Goal: Information Seeking & Learning: Learn about a topic

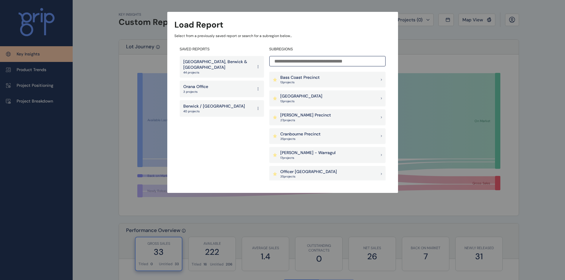
click at [234, 71] on p "44 projects" at bounding box center [217, 73] width 69 height 4
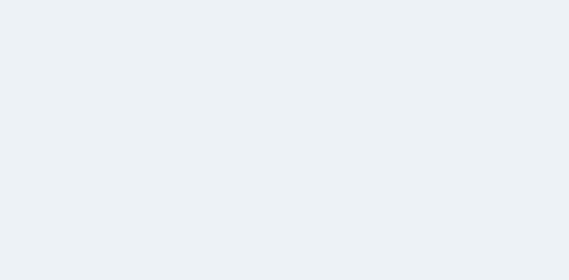
click at [250, 105] on html at bounding box center [284, 140] width 569 height 280
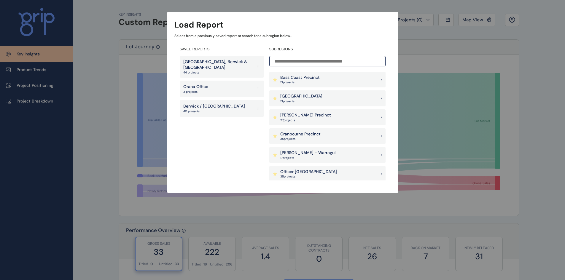
click at [206, 67] on p "[GEOGRAPHIC_DATA], Berwick & [GEOGRAPHIC_DATA]" at bounding box center [217, 65] width 69 height 12
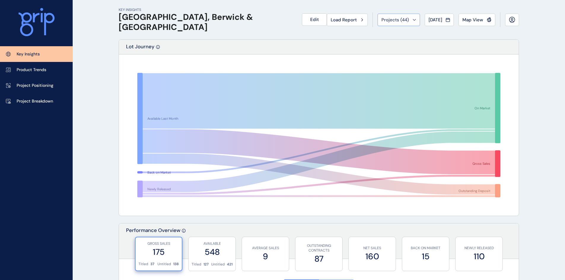
click at [405, 18] on div "Projects ( 44 )" at bounding box center [398, 20] width 35 height 6
click at [346, 21] on span "Load Report" at bounding box center [343, 20] width 26 height 6
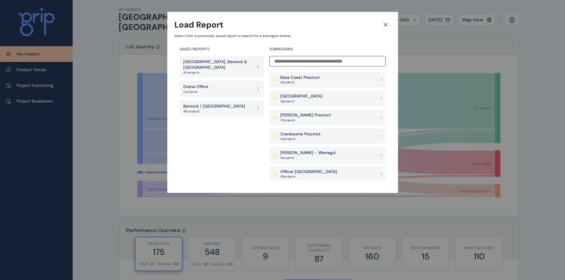
click at [221, 67] on p "[GEOGRAPHIC_DATA], Berwick & [GEOGRAPHIC_DATA]" at bounding box center [217, 65] width 69 height 12
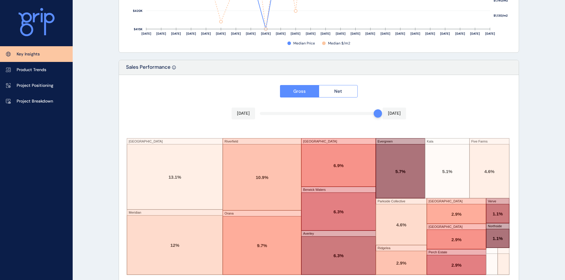
scroll to position [956, 0]
click at [25, 74] on link "Product Trends" at bounding box center [36, 70] width 73 height 16
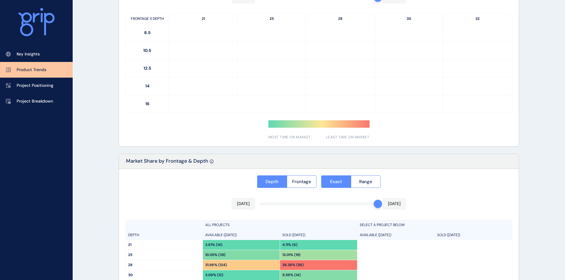
type input "**********"
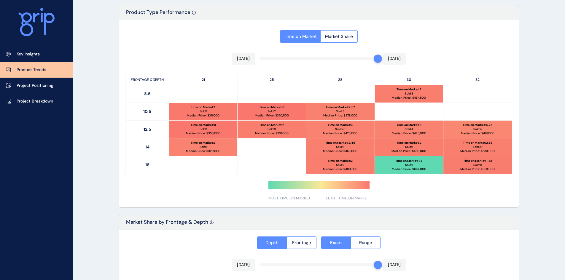
scroll to position [282, 0]
click at [31, 97] on link "Project Breakdown" at bounding box center [36, 101] width 73 height 16
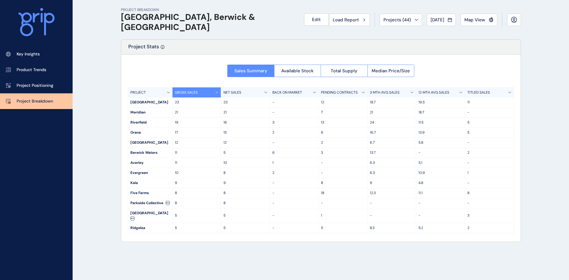
click at [217, 91] on div "GROSS SALES" at bounding box center [196, 92] width 49 height 10
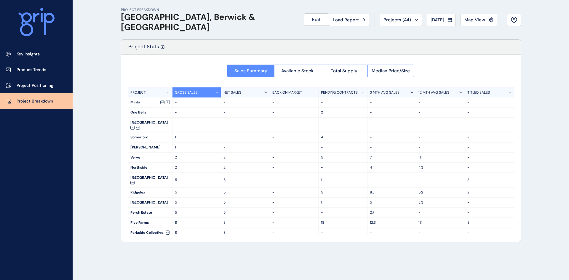
click at [217, 91] on div "GROSS SALES" at bounding box center [196, 92] width 49 height 10
